Goal: Task Accomplishment & Management: Manage account settings

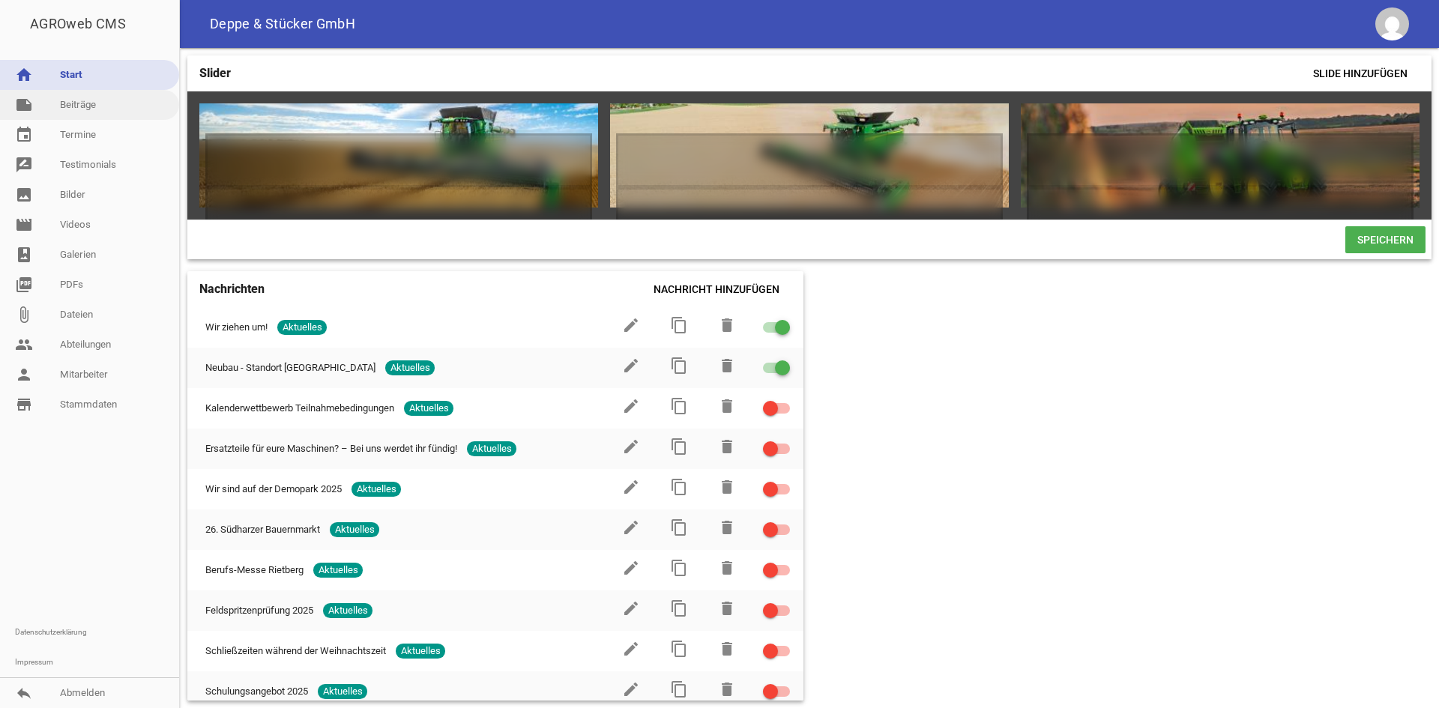
click at [108, 107] on link "note Beiträge" at bounding box center [89, 105] width 179 height 30
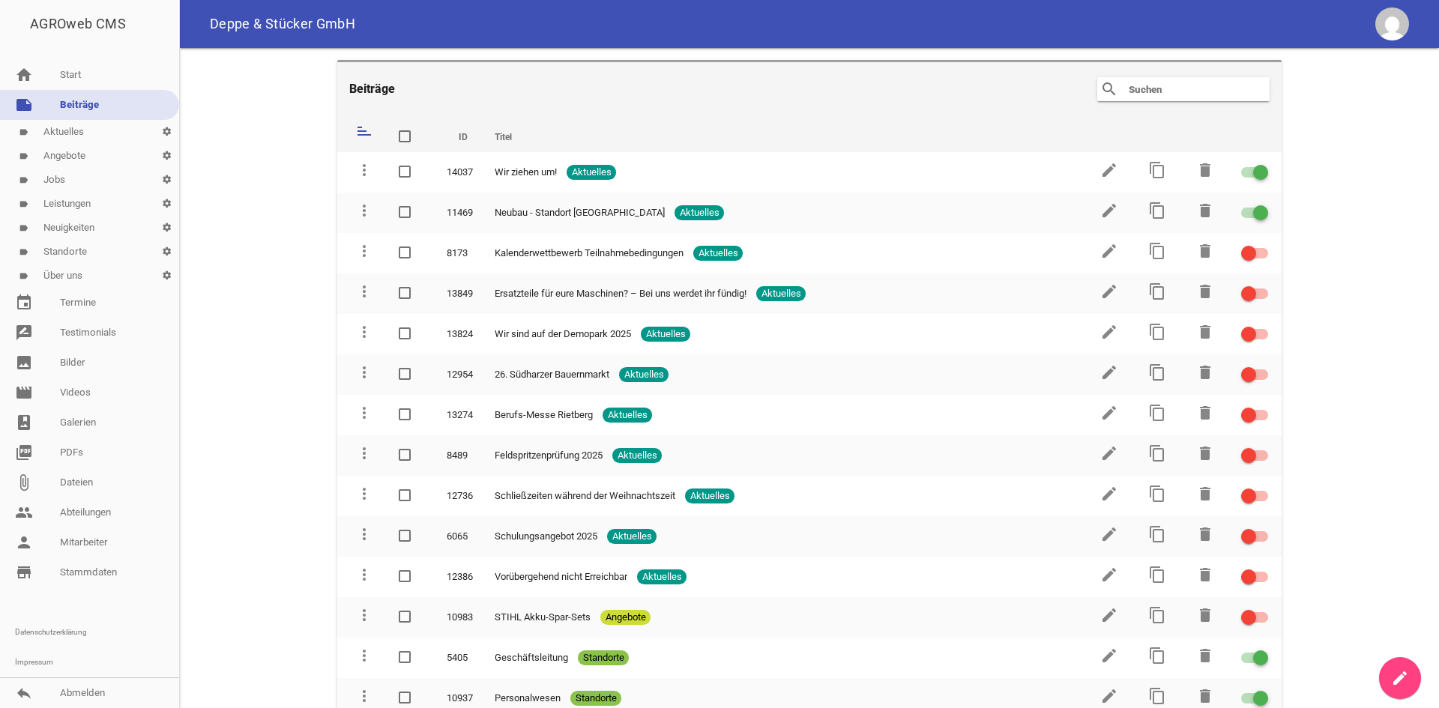
click at [73, 249] on link "label Standorte settings" at bounding box center [89, 252] width 179 height 24
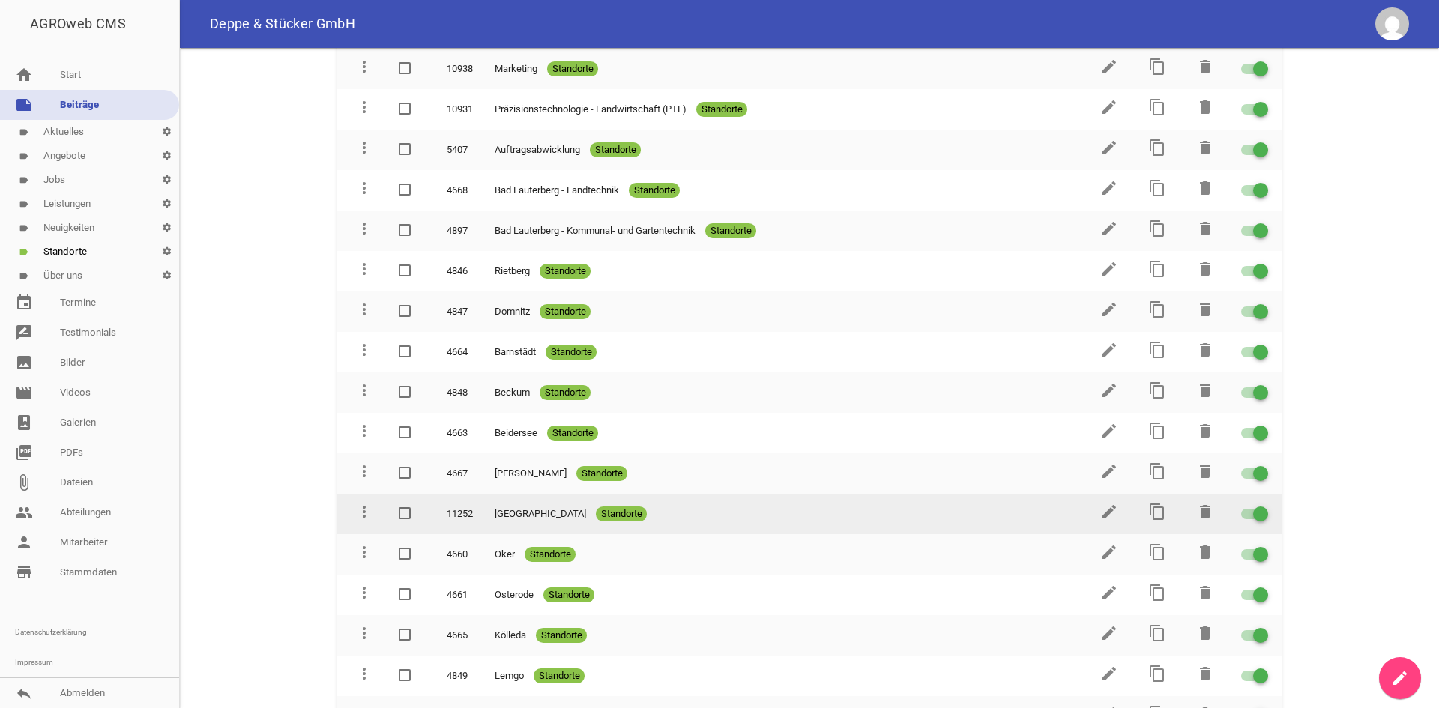
scroll to position [300, 0]
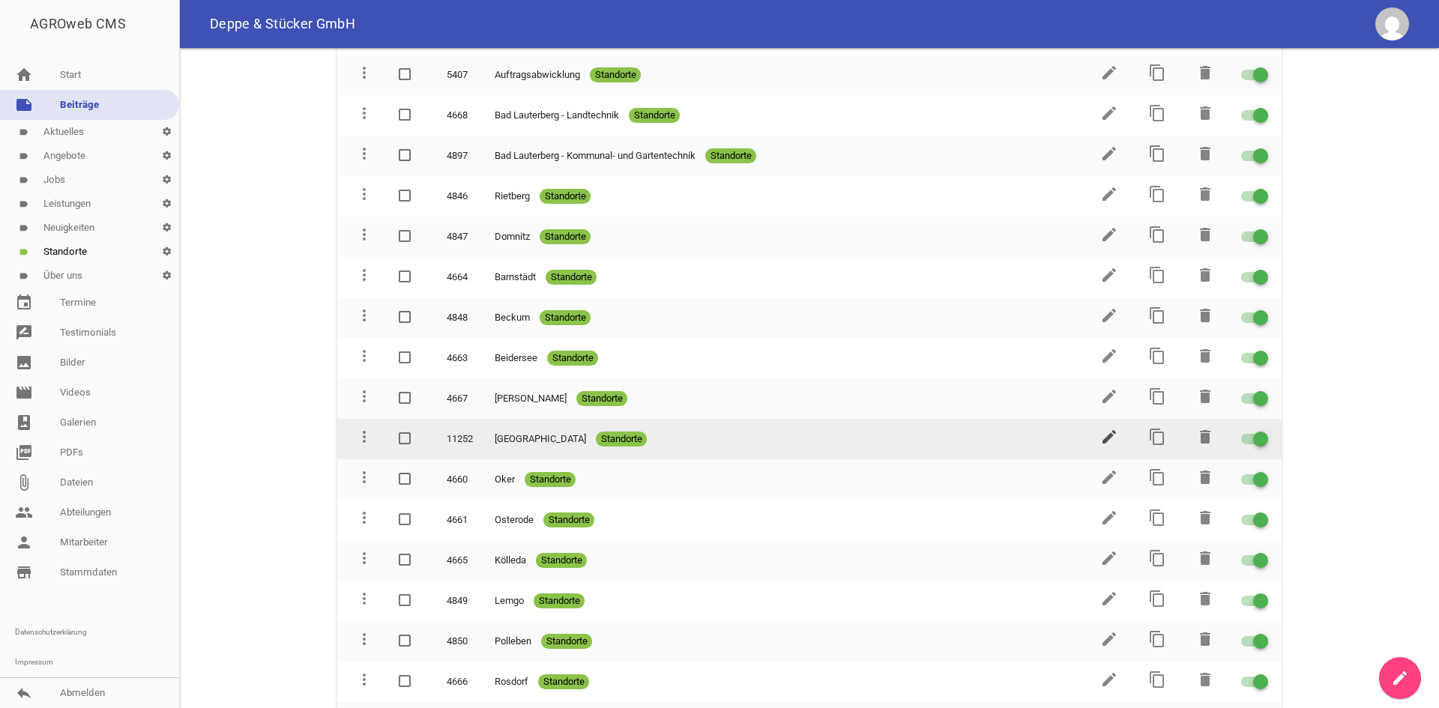
click at [1100, 439] on icon "edit" at bounding box center [1109, 437] width 18 height 18
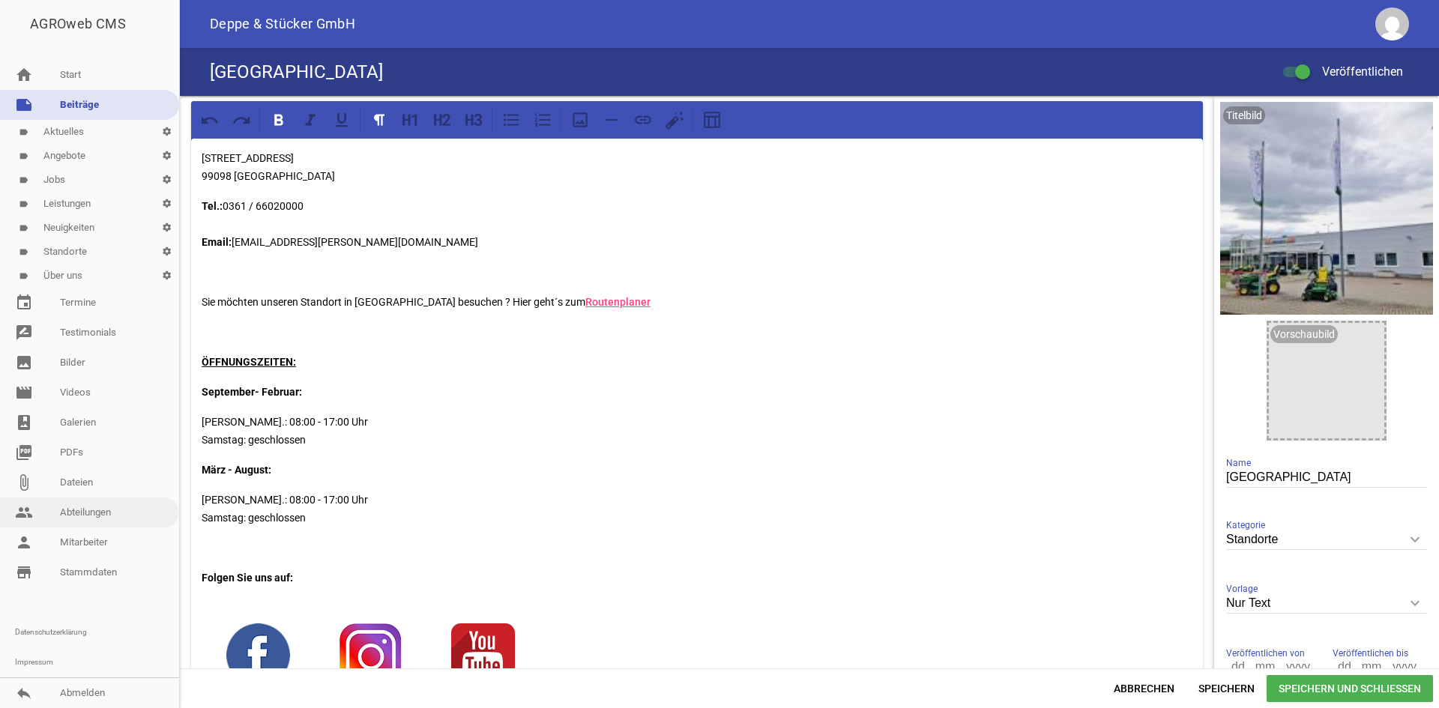
click at [86, 508] on link "people Abteilungen" at bounding box center [89, 512] width 179 height 30
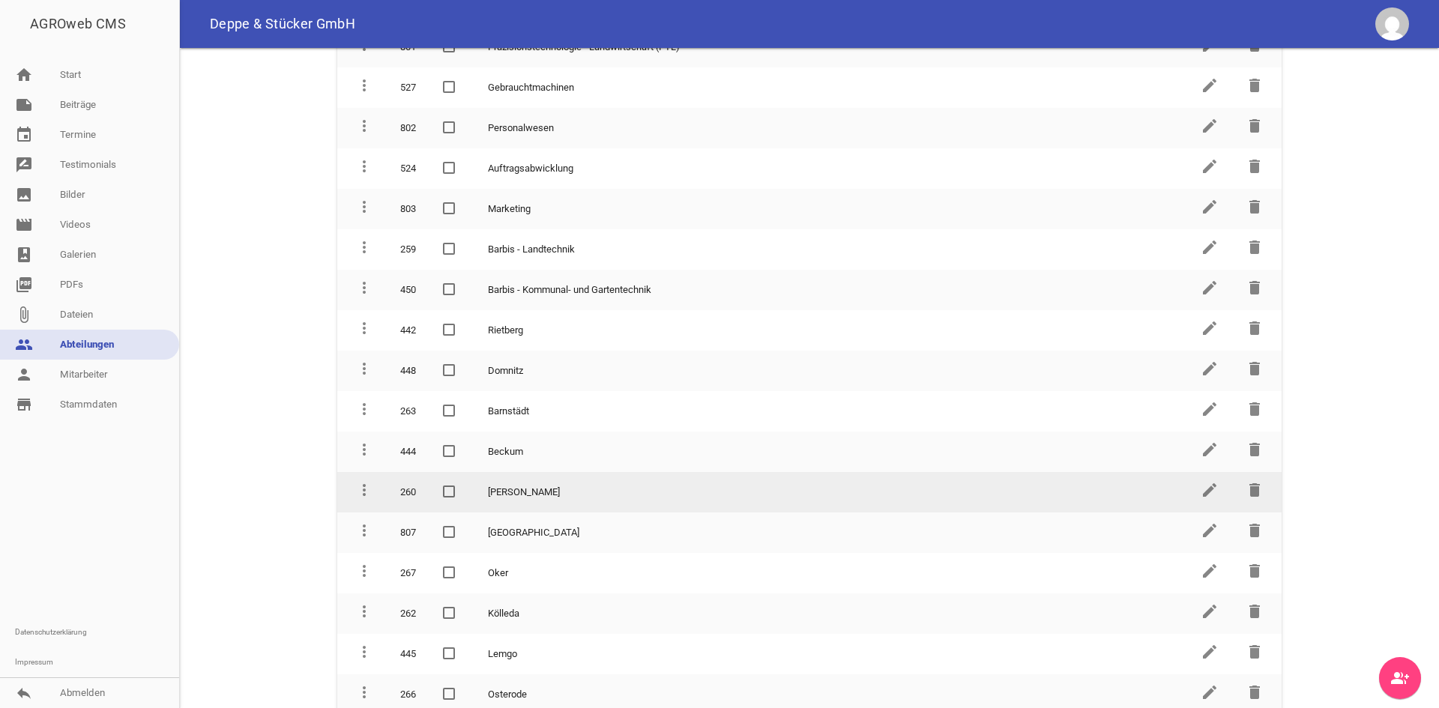
scroll to position [225, 0]
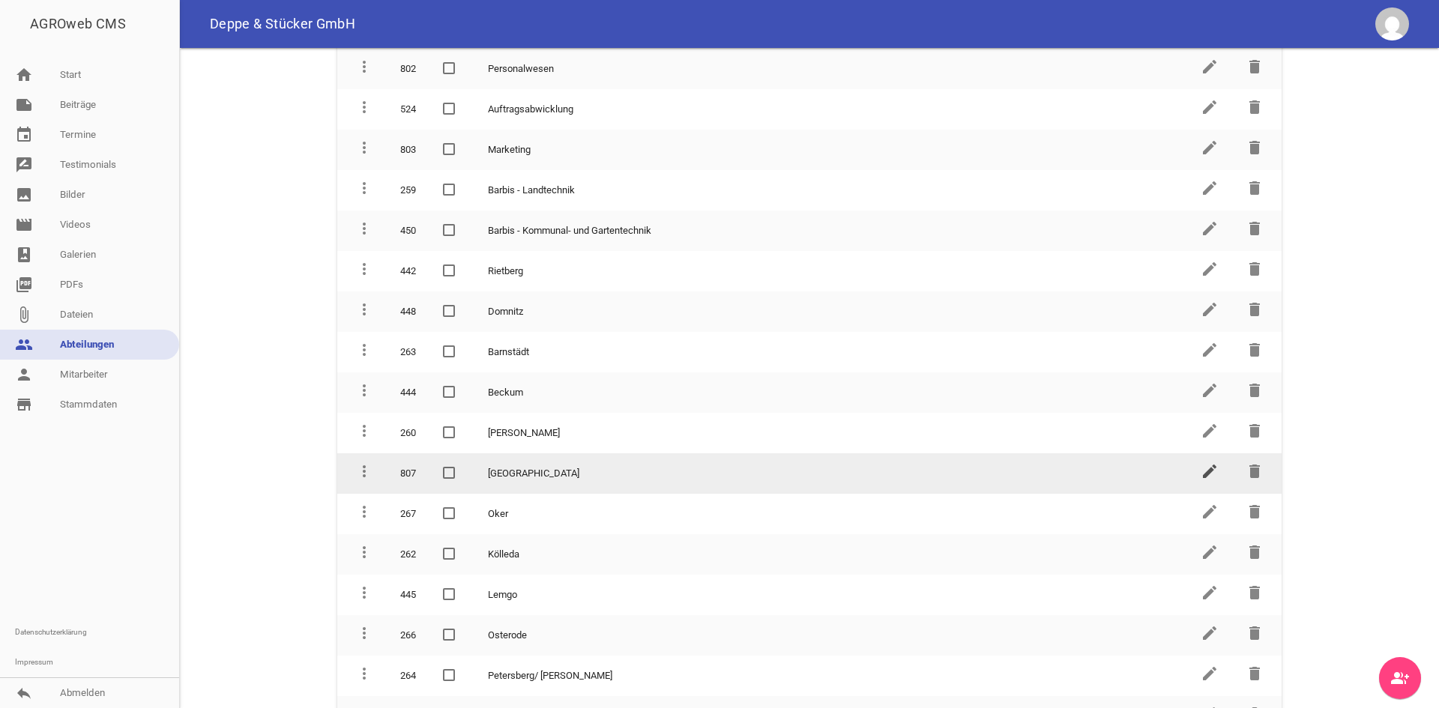
click at [1200, 465] on icon "edit" at bounding box center [1209, 471] width 18 height 18
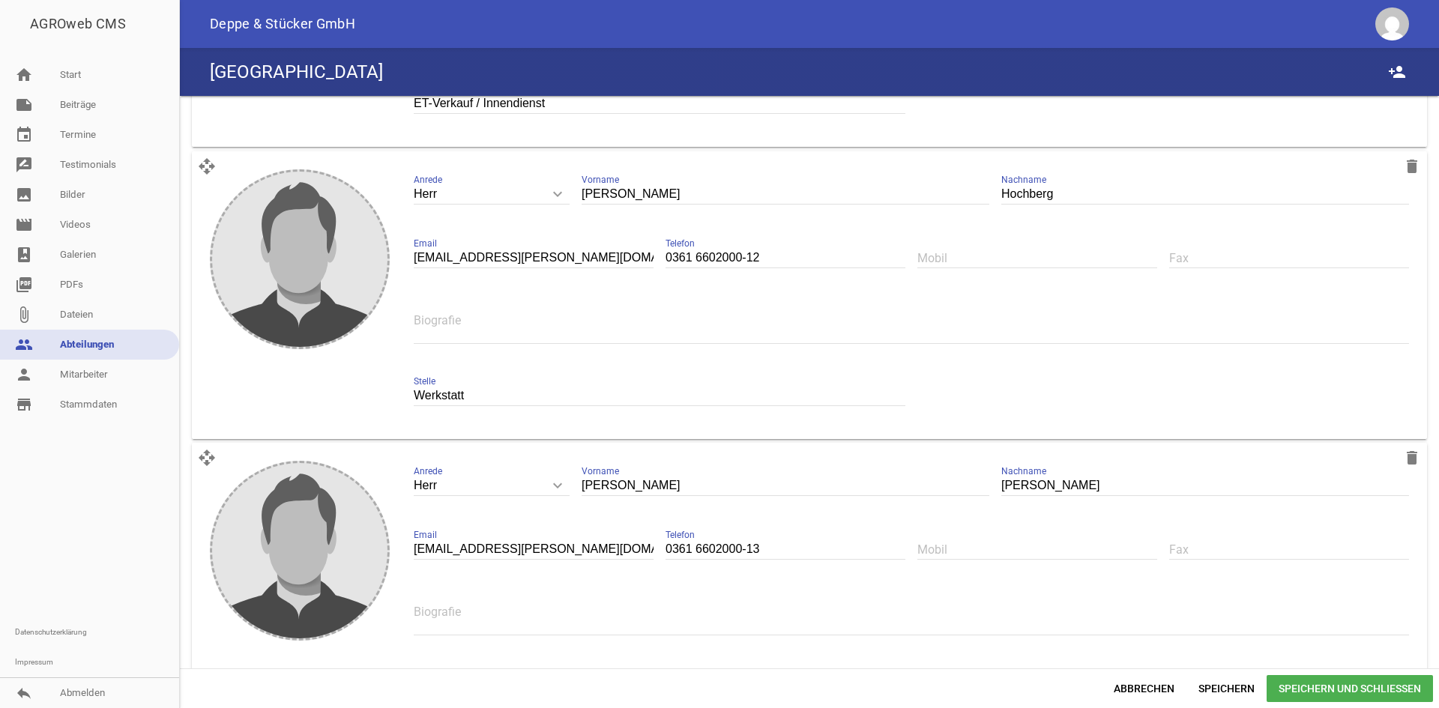
scroll to position [606, 0]
click at [1403, 169] on icon "delete" at bounding box center [1412, 167] width 18 height 18
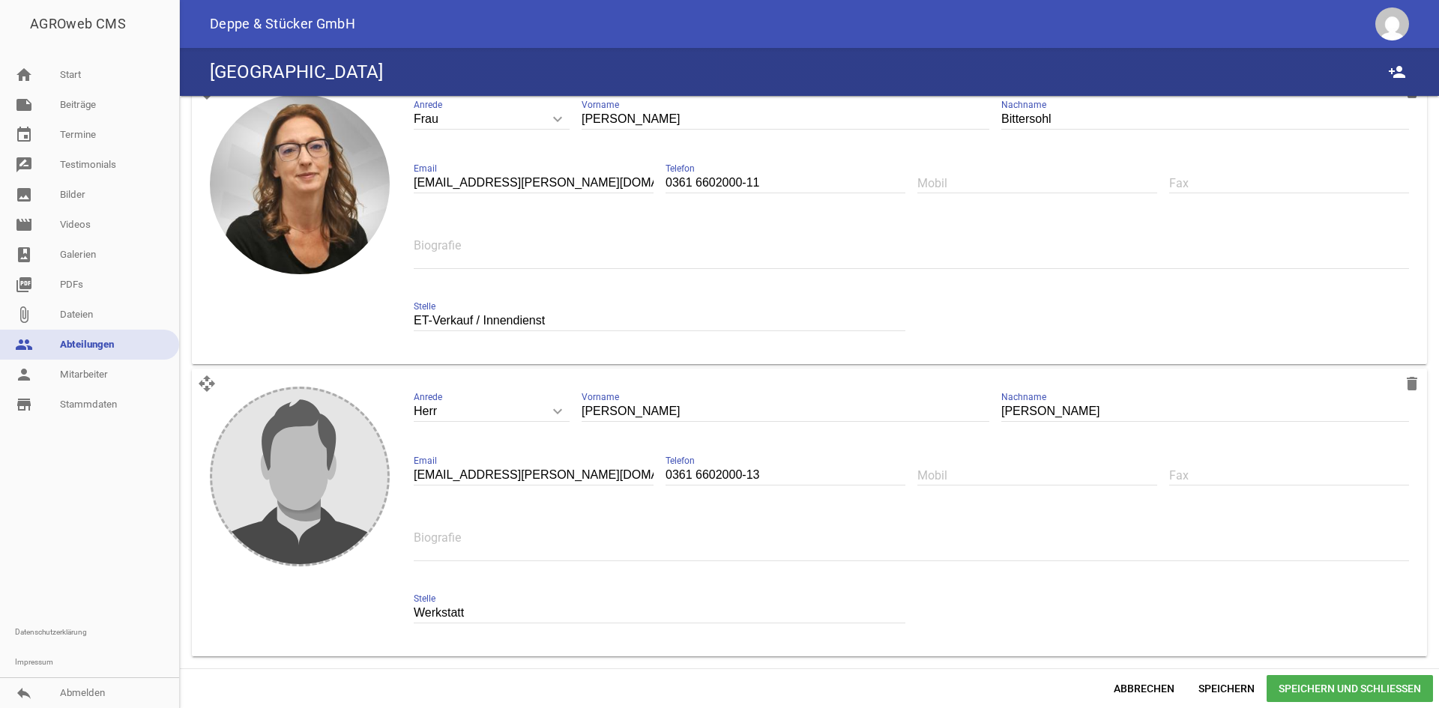
scroll to position [0, 0]
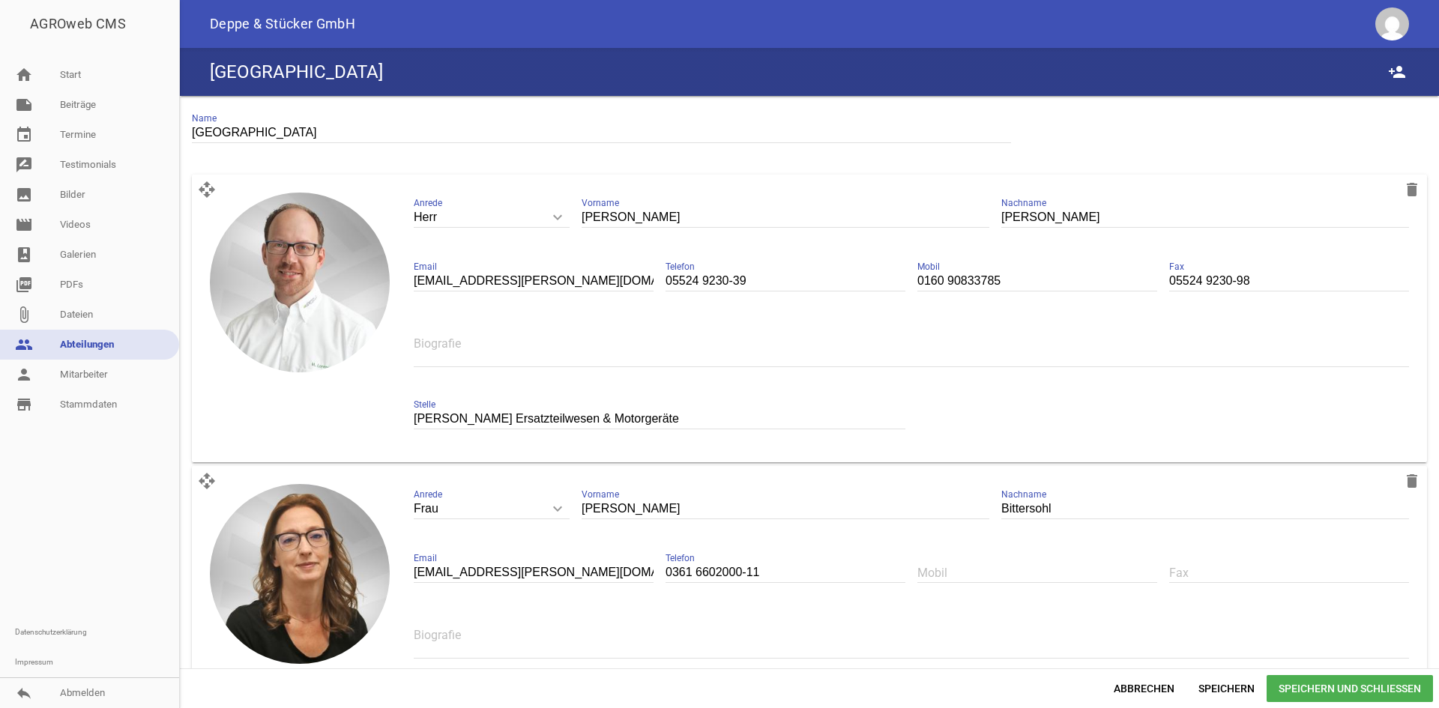
click at [1351, 682] on span "Speichern und Schließen" at bounding box center [1349, 688] width 166 height 27
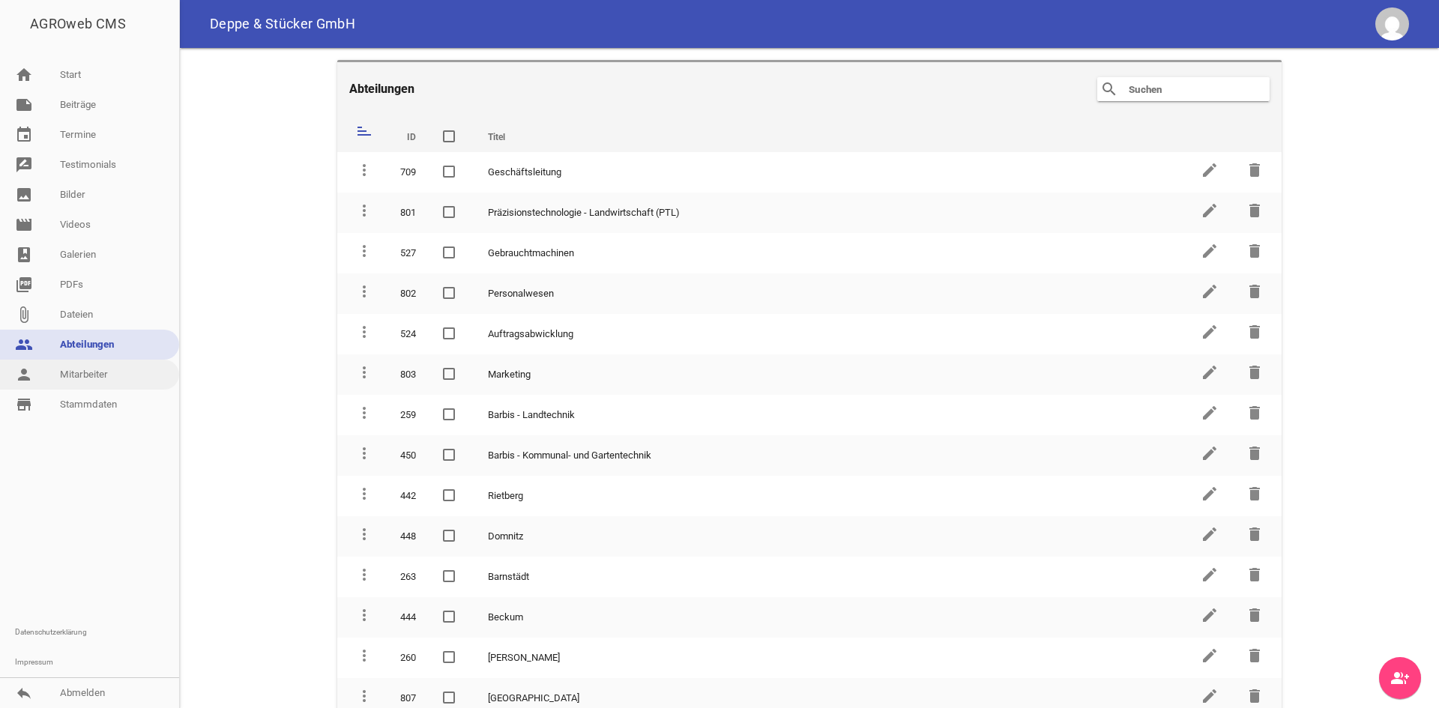
click at [91, 369] on link "person Mitarbeiter" at bounding box center [89, 375] width 179 height 30
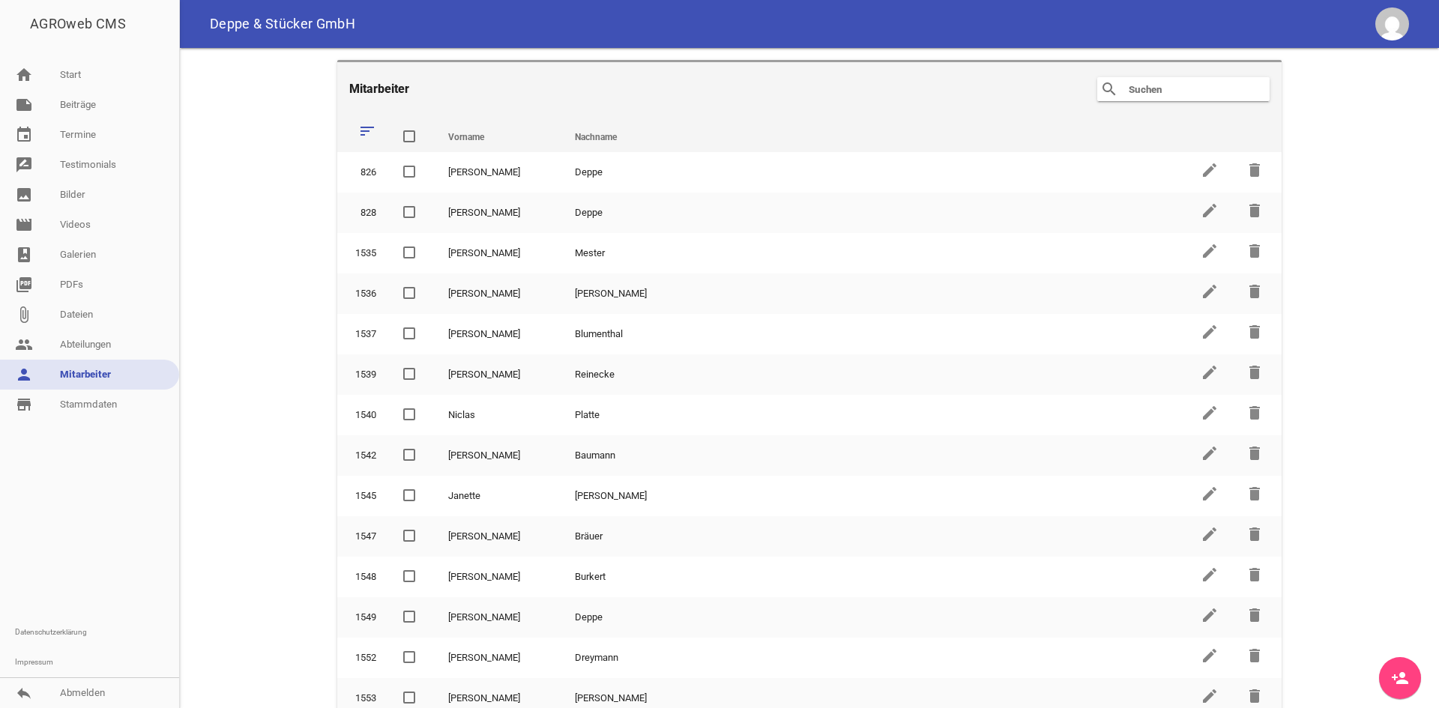
click at [1141, 91] on input "text" at bounding box center [1187, 89] width 120 height 18
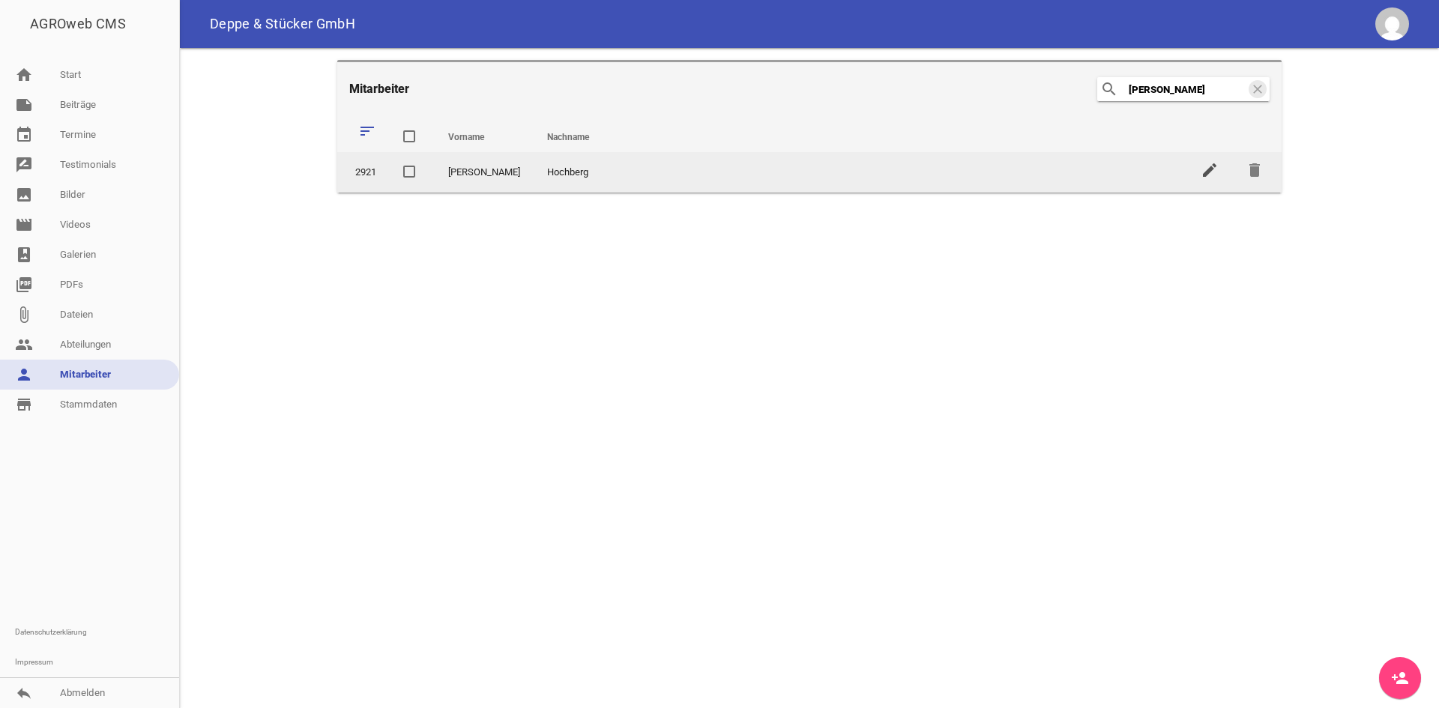
type input "[PERSON_NAME]"
click at [1203, 175] on icon "edit" at bounding box center [1209, 170] width 18 height 18
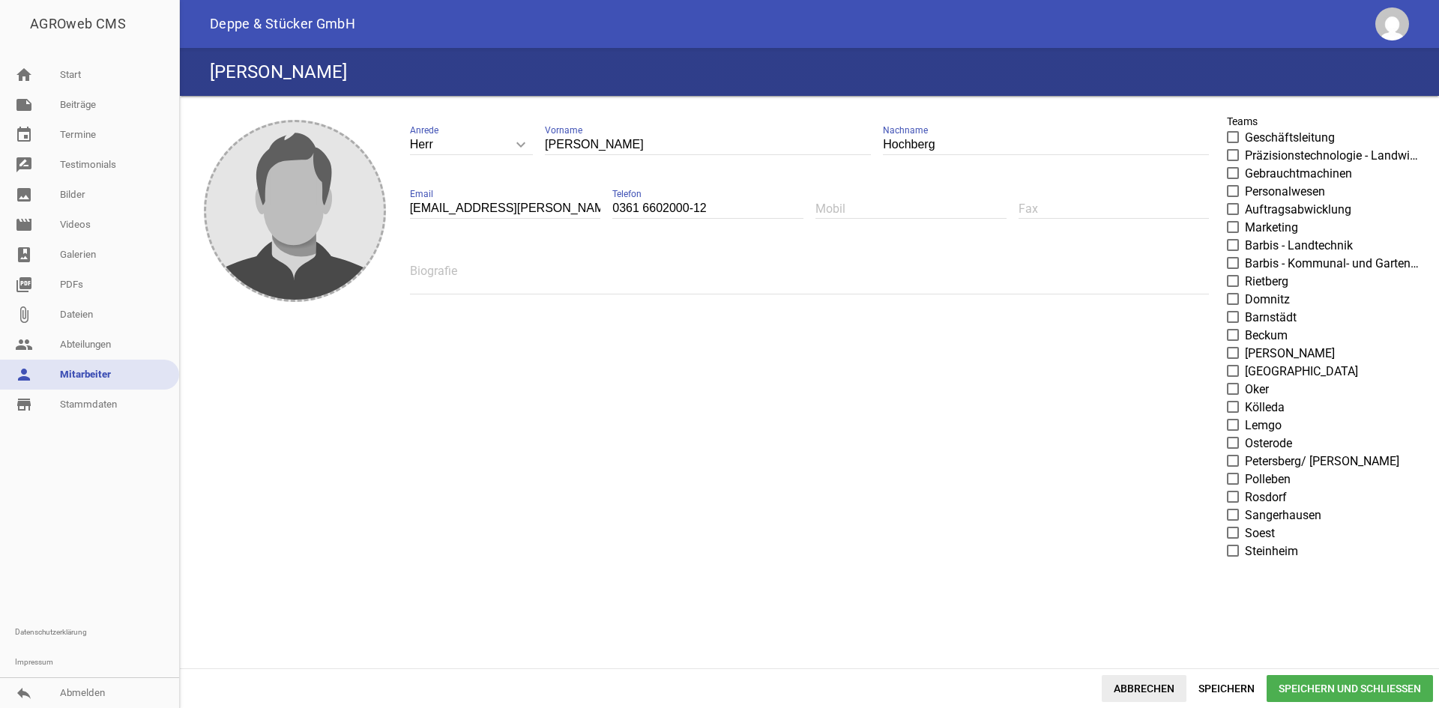
click at [1157, 681] on span "Abbrechen" at bounding box center [1143, 688] width 85 height 27
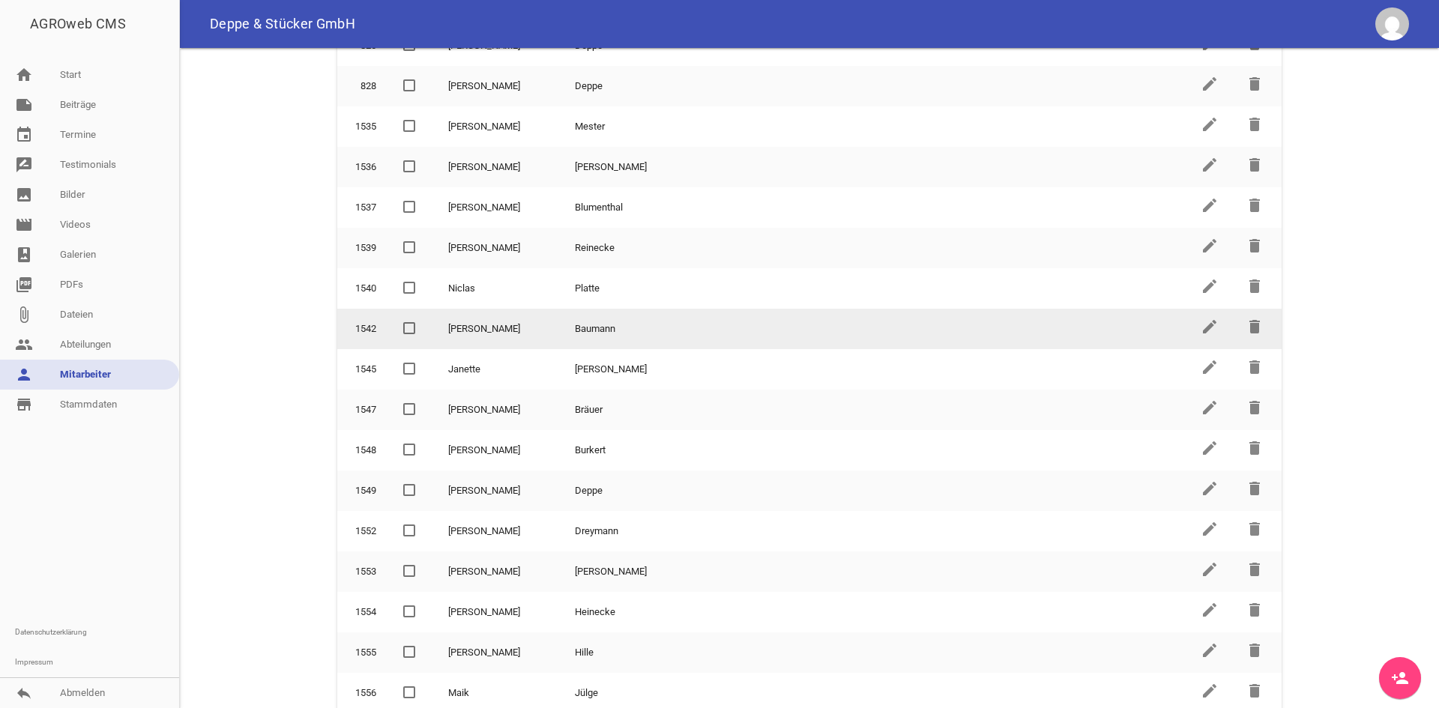
scroll to position [225, 0]
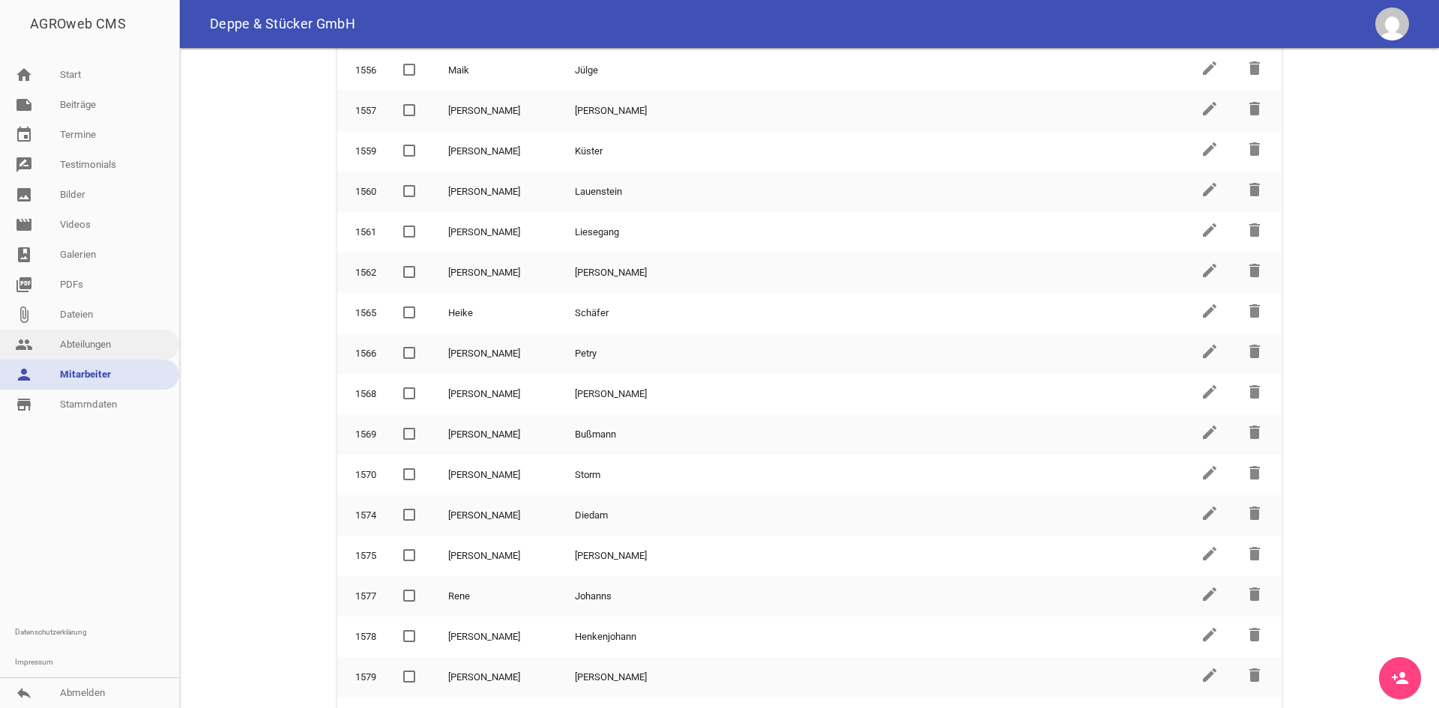
click at [121, 346] on link "people Abteilungen" at bounding box center [89, 345] width 179 height 30
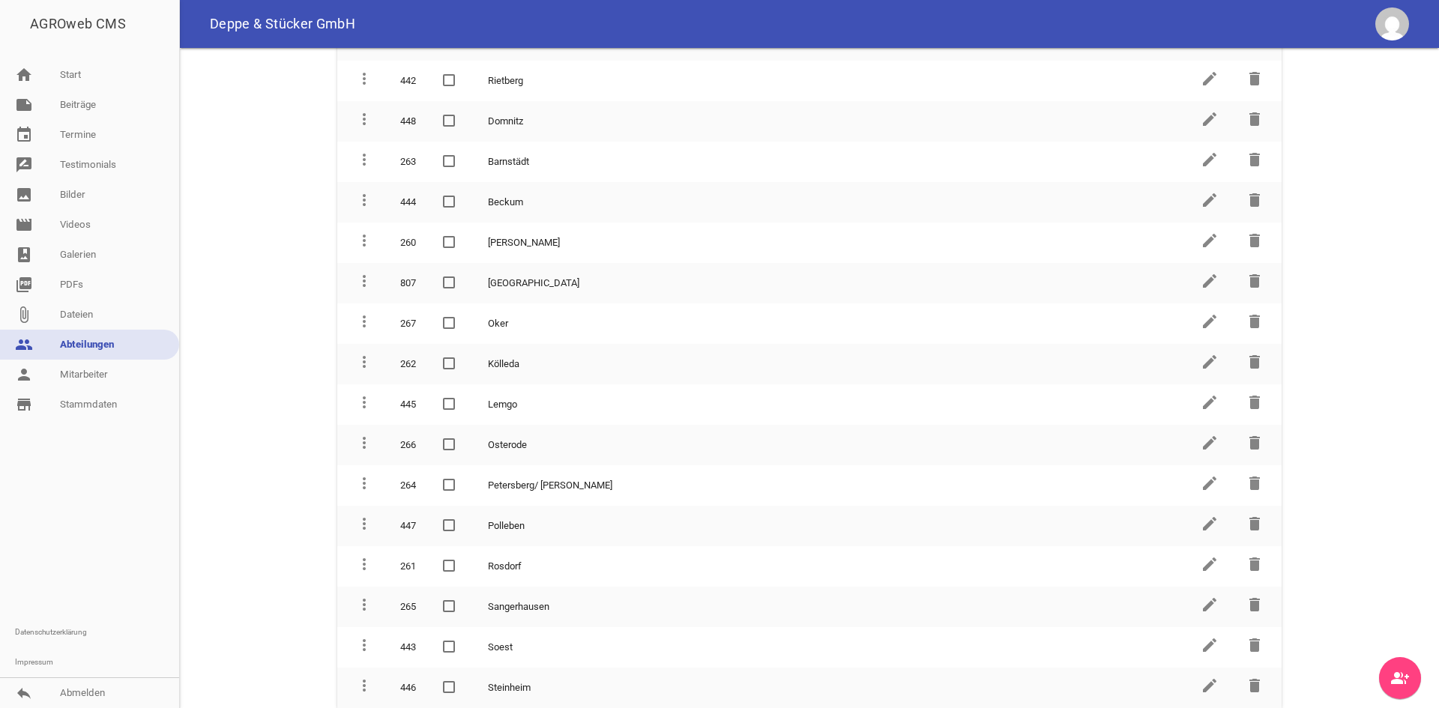
scroll to position [415, 0]
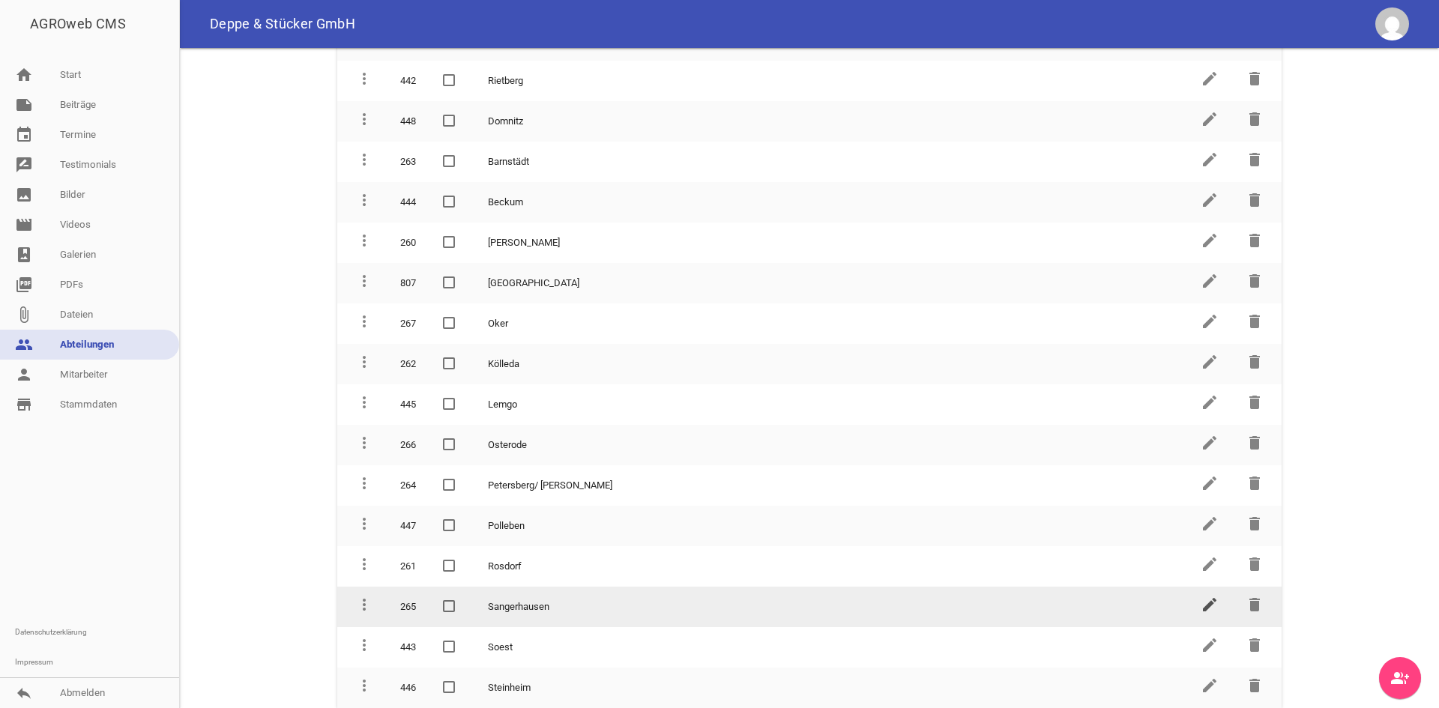
click at [1200, 602] on icon "edit" at bounding box center [1209, 605] width 18 height 18
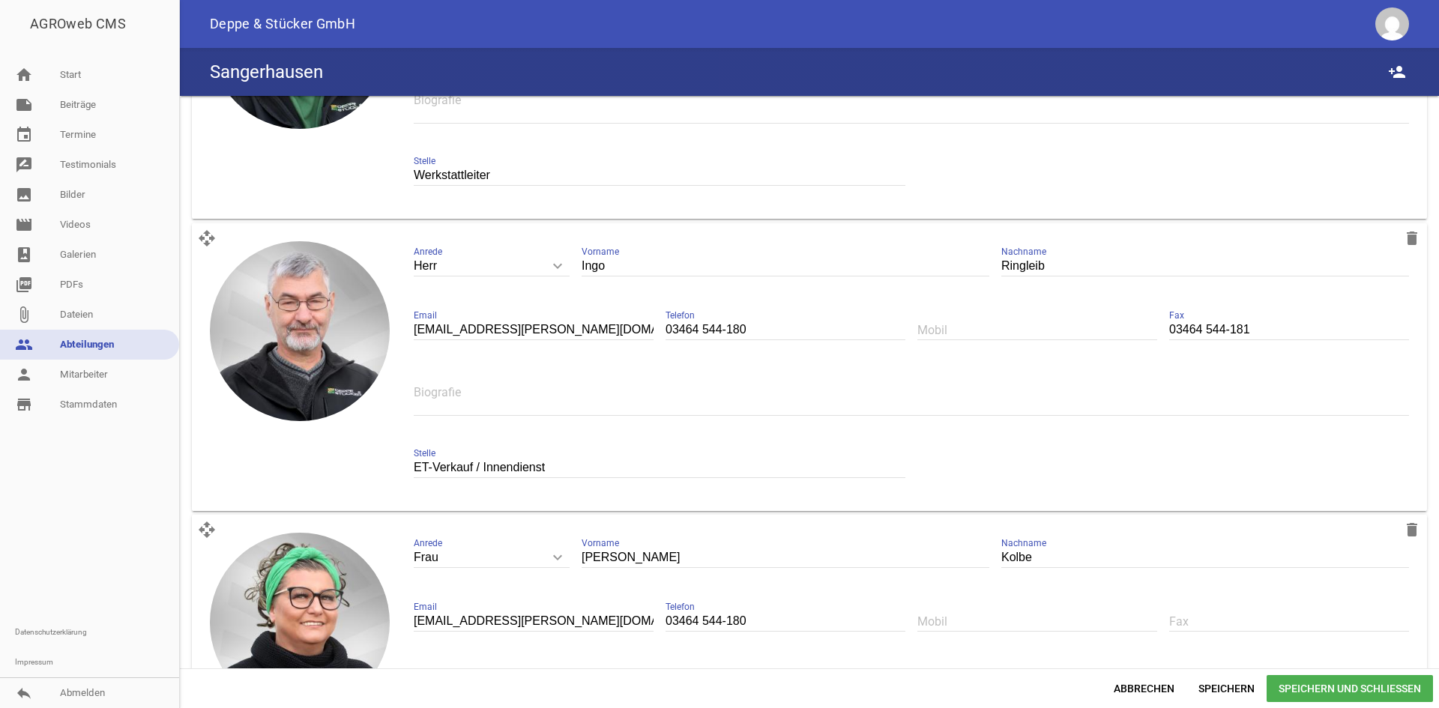
scroll to position [531, 0]
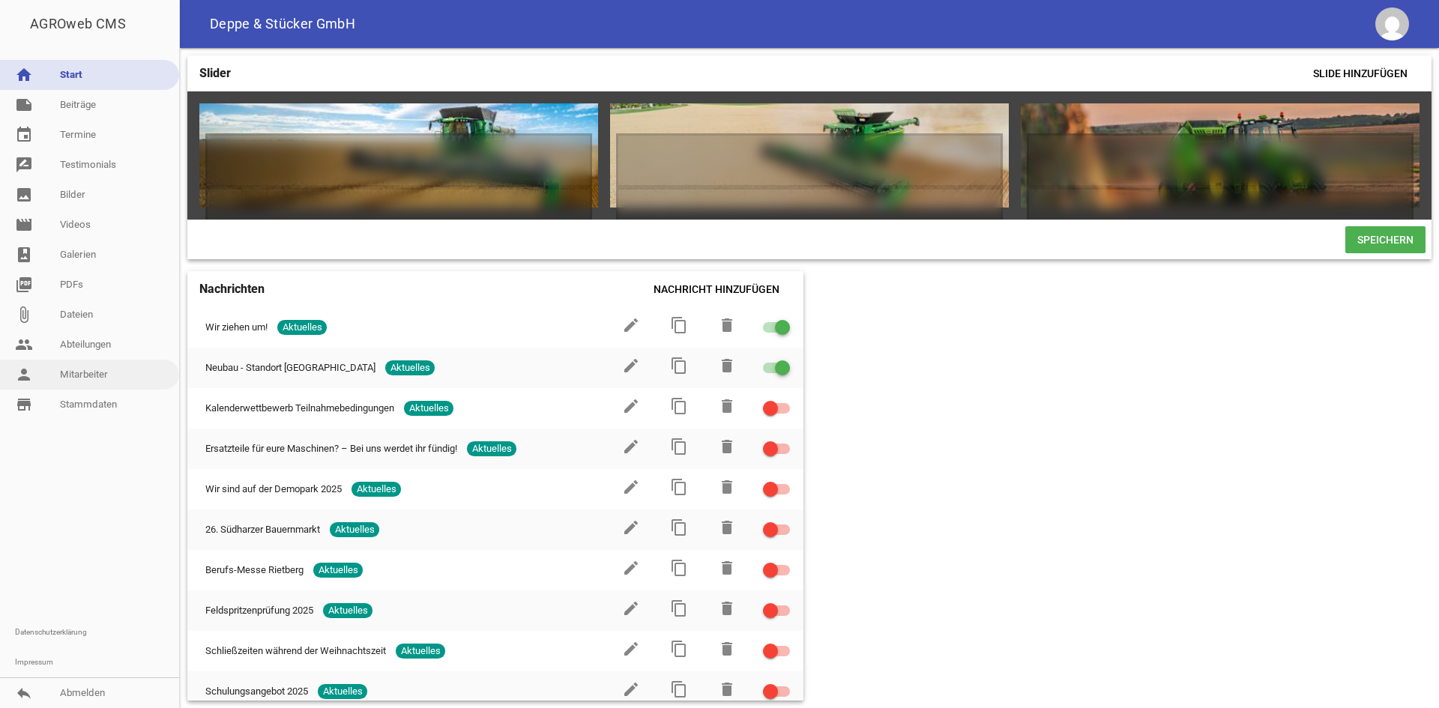
click at [74, 367] on link "person Mitarbeiter" at bounding box center [89, 375] width 179 height 30
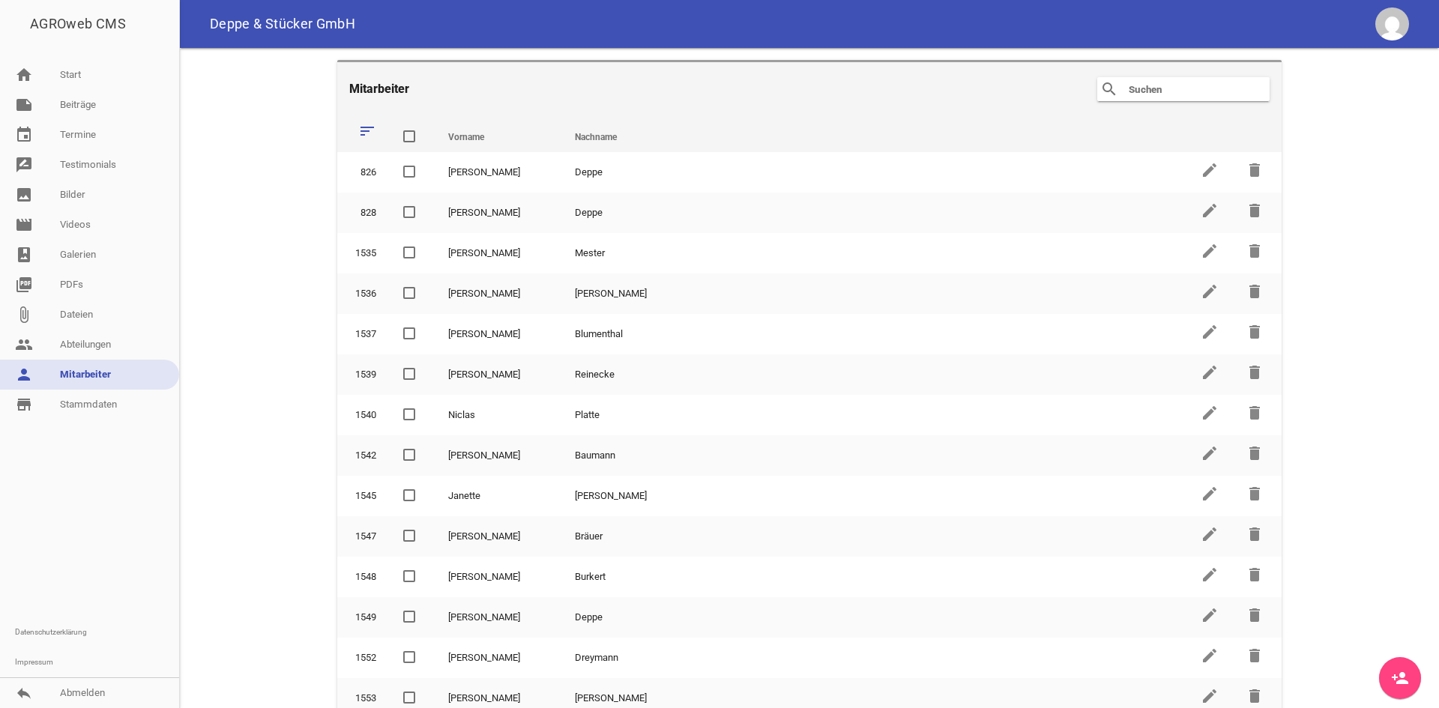
click at [1156, 83] on input "text" at bounding box center [1187, 89] width 120 height 18
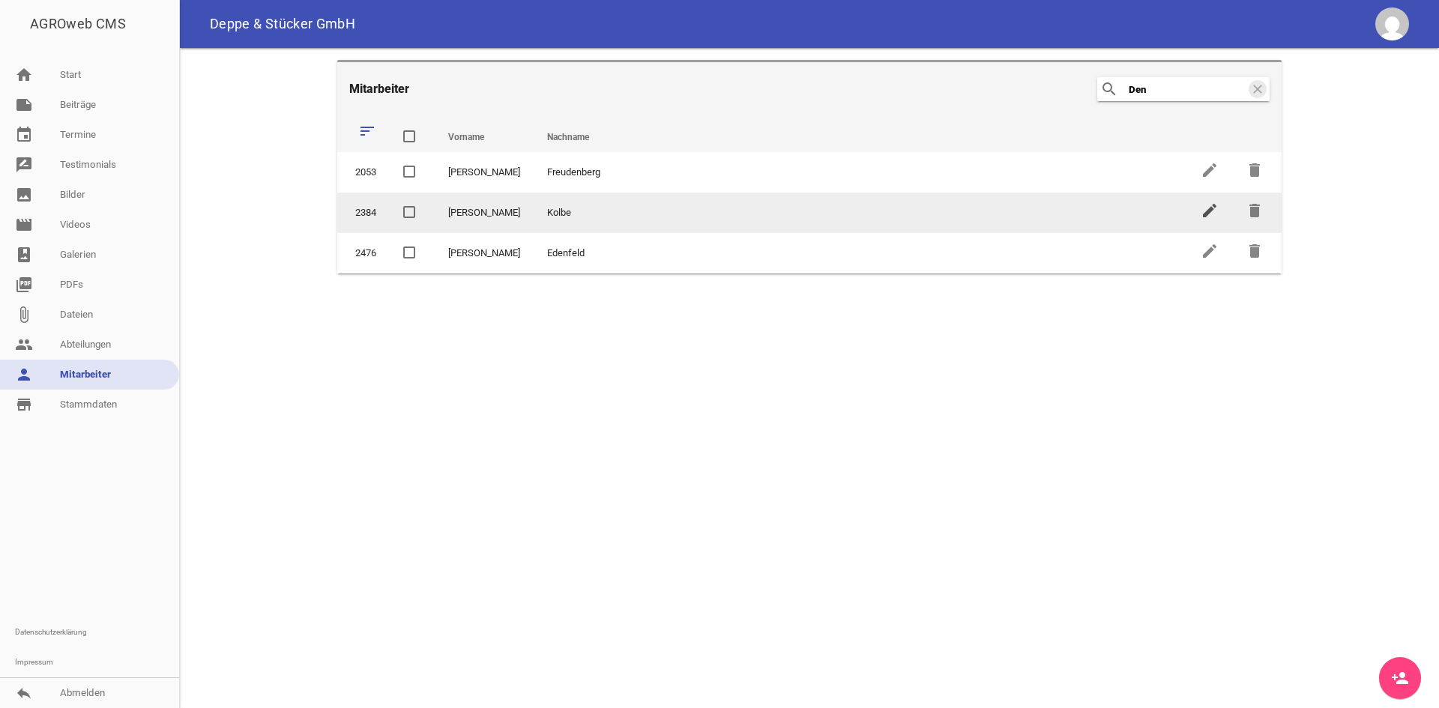
type input "Den"
click at [1200, 211] on icon "edit" at bounding box center [1209, 211] width 18 height 18
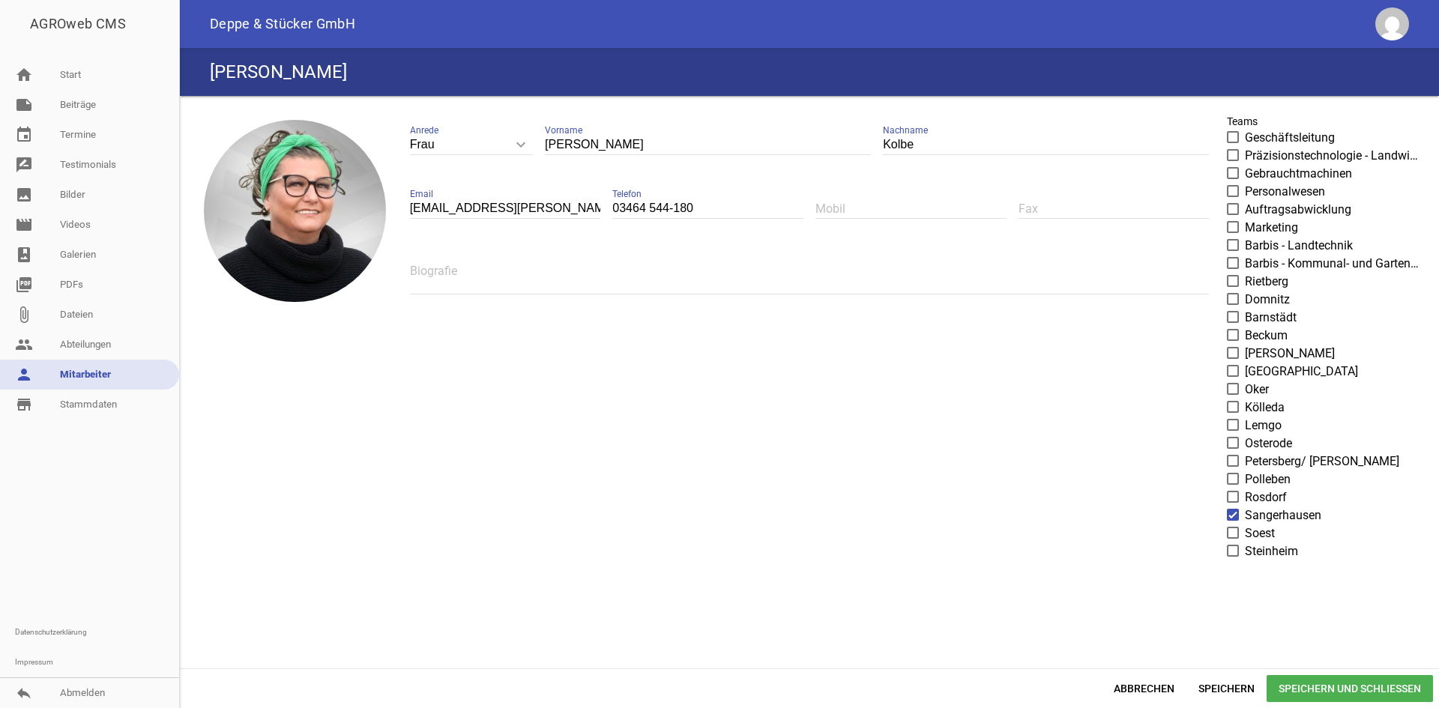
click at [1232, 513] on span at bounding box center [1233, 514] width 10 height 9
click at [1244, 506] on input "Sangerhausen" at bounding box center [1244, 506] width 0 height 0
click at [1236, 318] on span at bounding box center [1233, 316] width 10 height 9
click at [1244, 309] on input "Barnstädt" at bounding box center [1244, 309] width 0 height 0
click at [1234, 315] on span at bounding box center [1233, 316] width 10 height 9
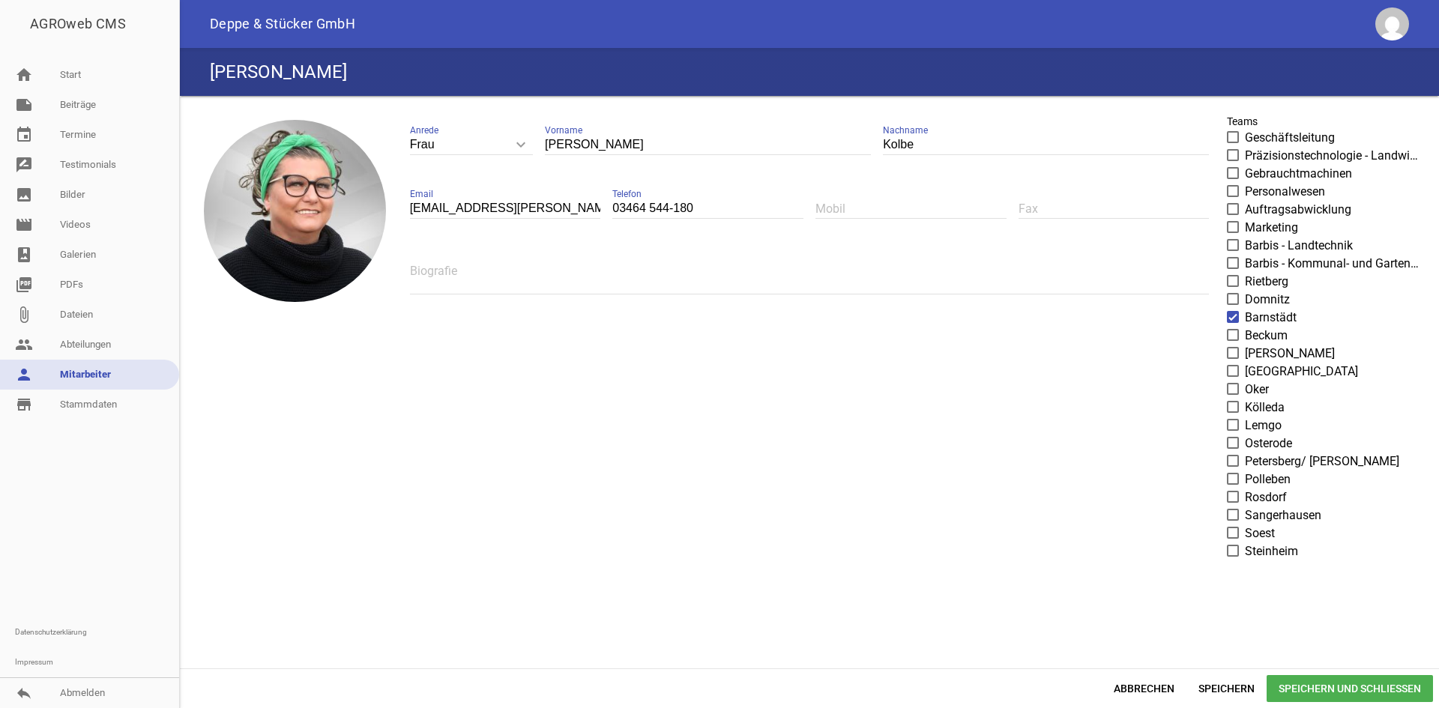
click at [1244, 309] on input "Barnstädt" at bounding box center [1244, 309] width 0 height 0
click at [1140, 681] on span "Abbrechen" at bounding box center [1143, 688] width 85 height 27
